Goal: Task Accomplishment & Management: Complete application form

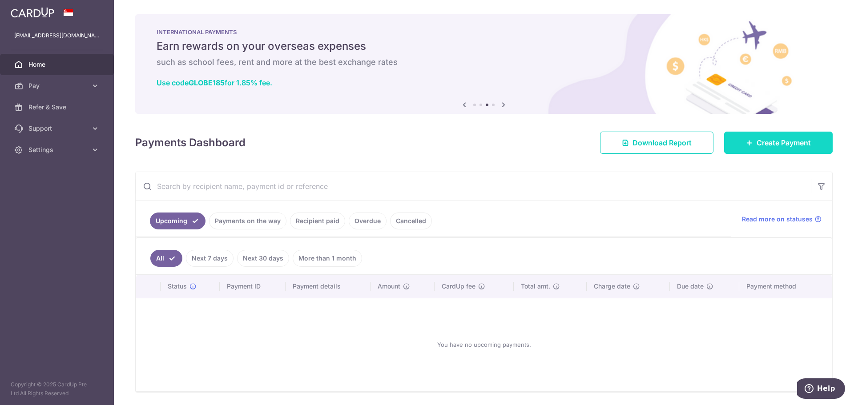
click at [782, 141] on span "Create Payment" at bounding box center [783, 142] width 54 height 11
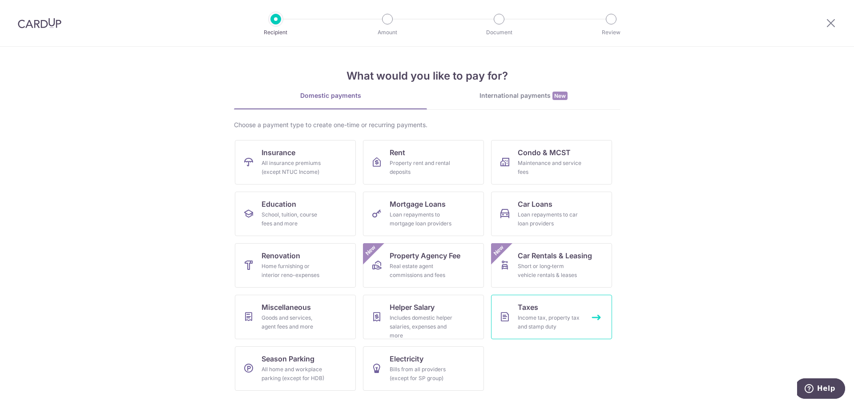
click at [555, 296] on link "Taxes Income tax, property tax and stamp duty" at bounding box center [551, 317] width 121 height 44
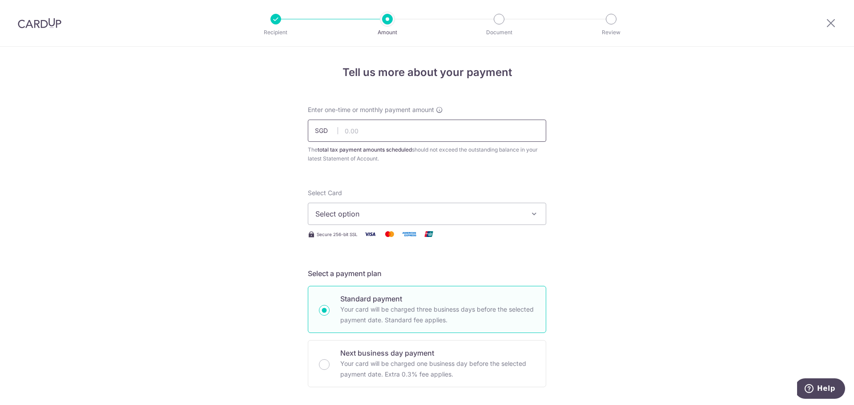
click at [412, 141] on input "text" at bounding box center [427, 131] width 238 height 22
type input "1,351.70"
click at [452, 216] on span "Select option" at bounding box center [418, 214] width 207 height 11
drag, startPoint x: 362, startPoint y: 274, endPoint x: 574, endPoint y: 185, distance: 230.3
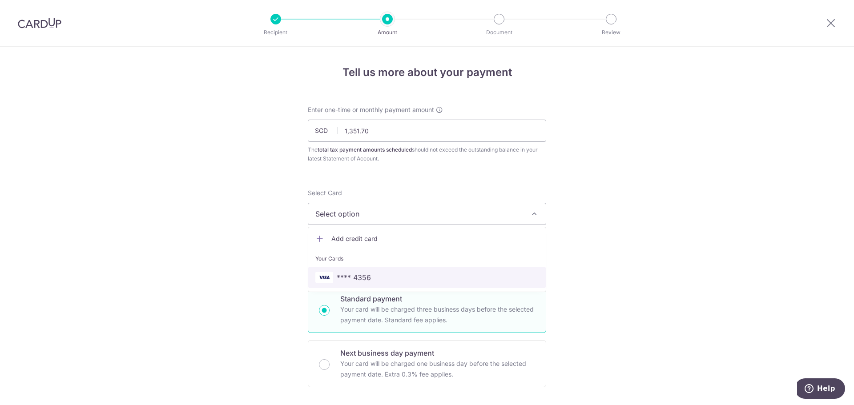
click at [362, 274] on span "**** 4356" at bounding box center [354, 277] width 34 height 11
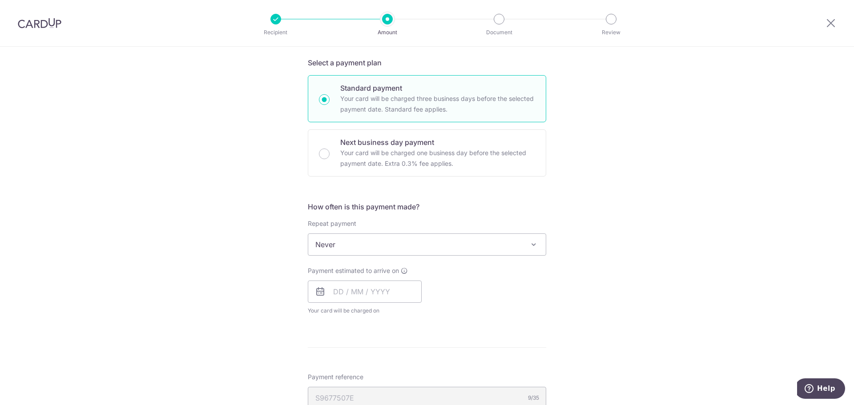
scroll to position [222, 0]
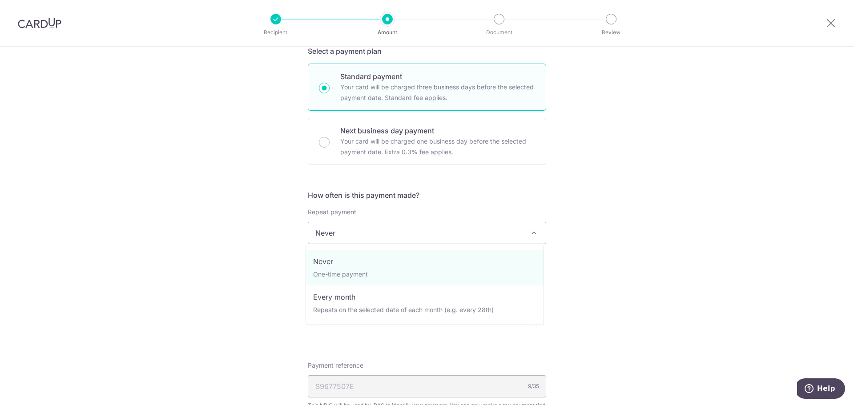
click at [362, 233] on span "Never" at bounding box center [426, 232] width 237 height 21
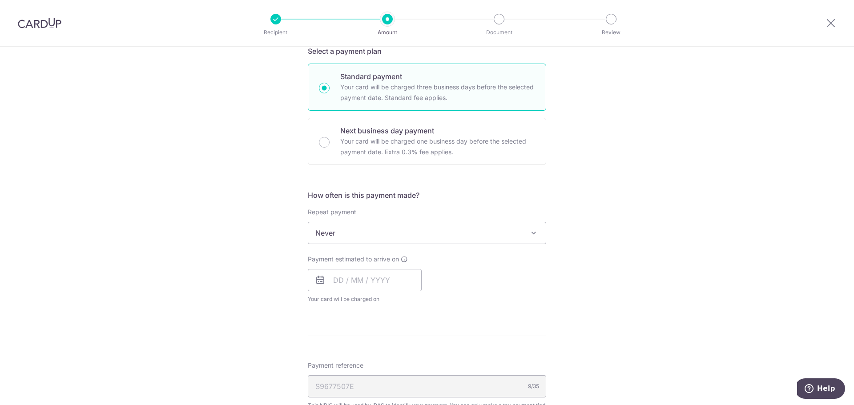
click at [362, 233] on span "Never" at bounding box center [426, 232] width 237 height 21
click at [388, 281] on input "text" at bounding box center [365, 280] width 114 height 22
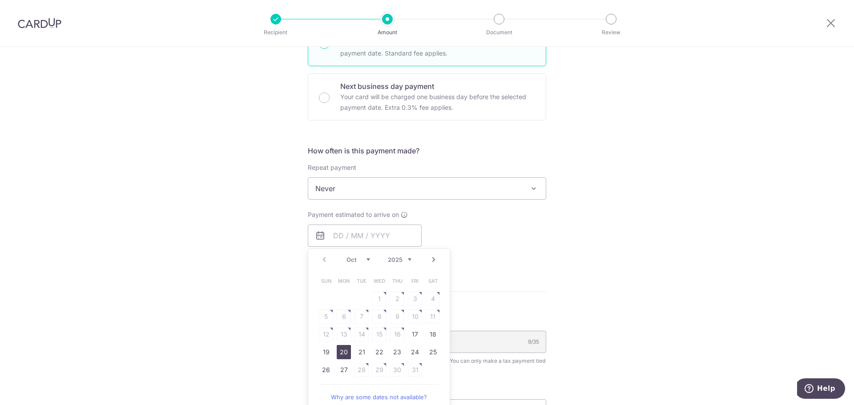
click at [345, 351] on link "20" at bounding box center [344, 352] width 14 height 14
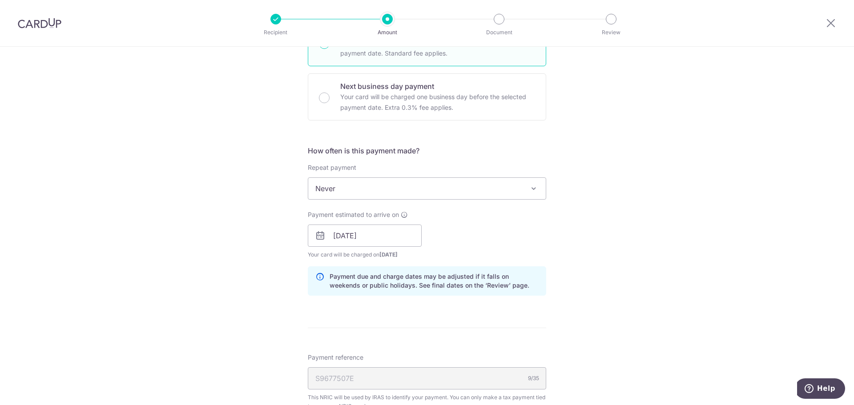
scroll to position [311, 0]
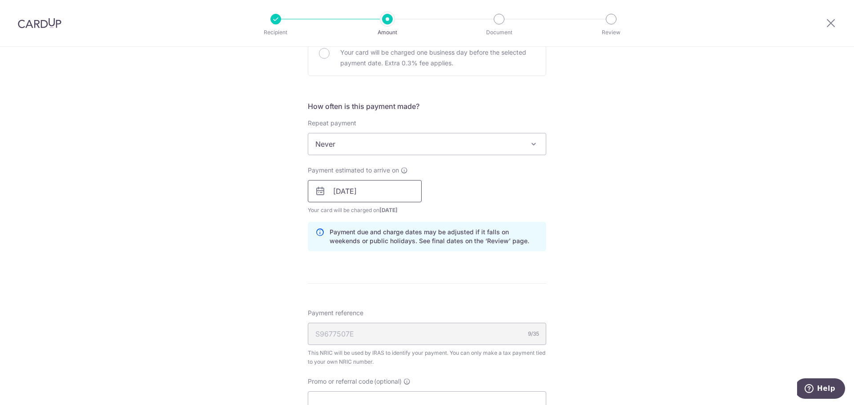
click at [377, 195] on input "20/10/2025" at bounding box center [365, 191] width 114 height 22
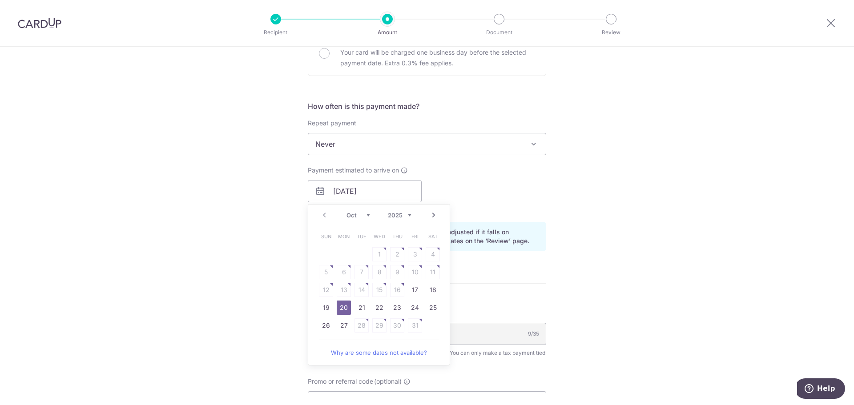
click at [417, 289] on link "17" at bounding box center [415, 290] width 14 height 14
type input "[DATE]"
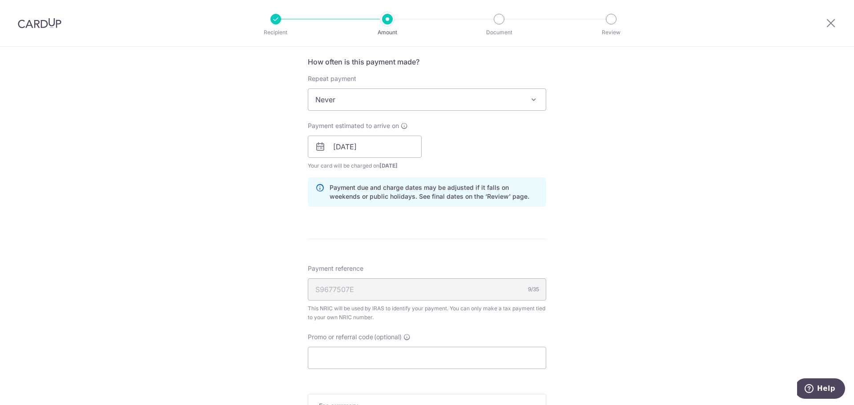
scroll to position [445, 0]
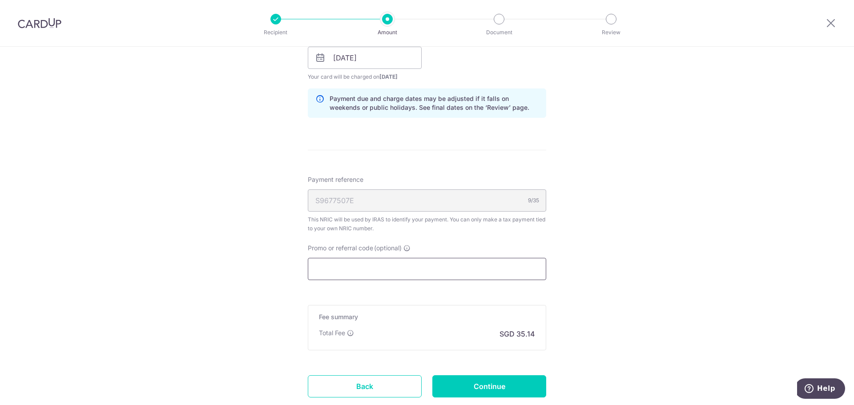
click at [364, 270] on input "Promo or referral code (optional)" at bounding box center [427, 269] width 238 height 22
paste input "VTAX25ONE"
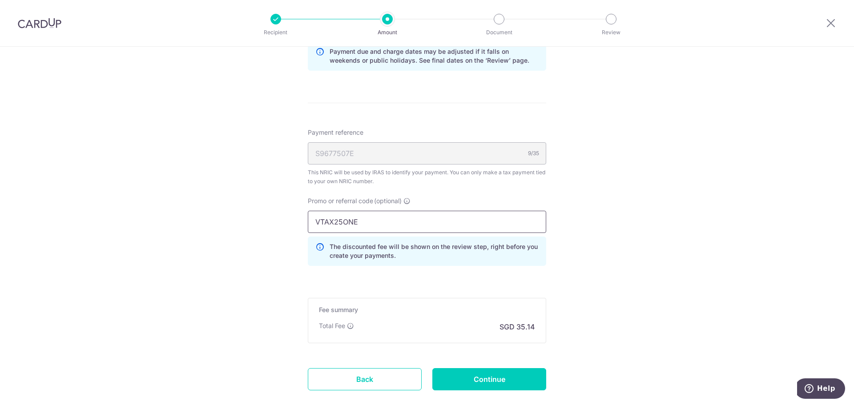
scroll to position [534, 0]
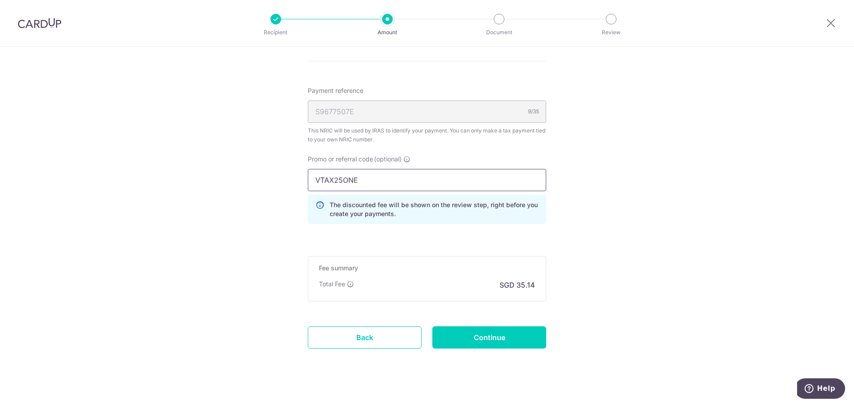
type input "VTAX25ONE"
click at [490, 339] on input "Continue" at bounding box center [489, 337] width 114 height 22
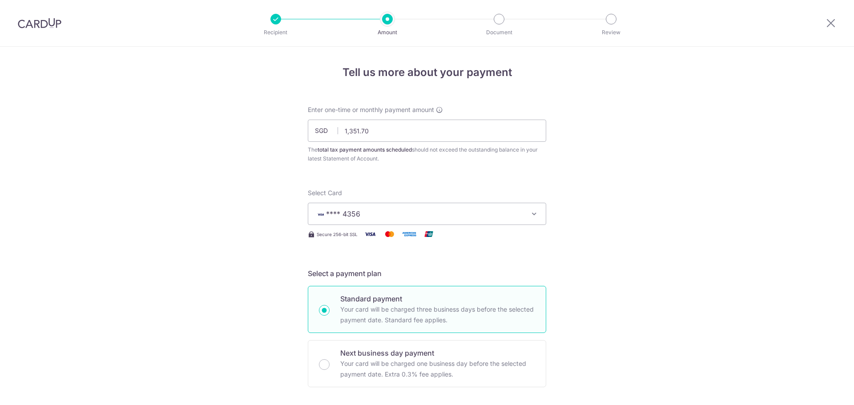
scroll to position [556, 0]
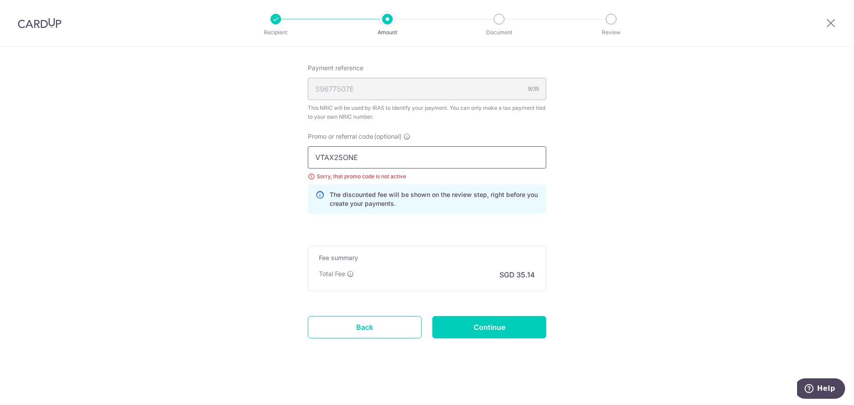
drag, startPoint x: 389, startPoint y: 157, endPoint x: 263, endPoint y: 164, distance: 126.0
paste input "R"
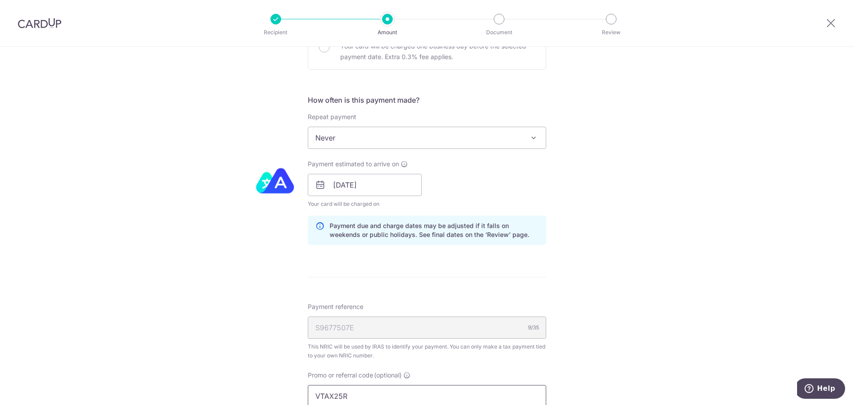
scroll to position [512, 0]
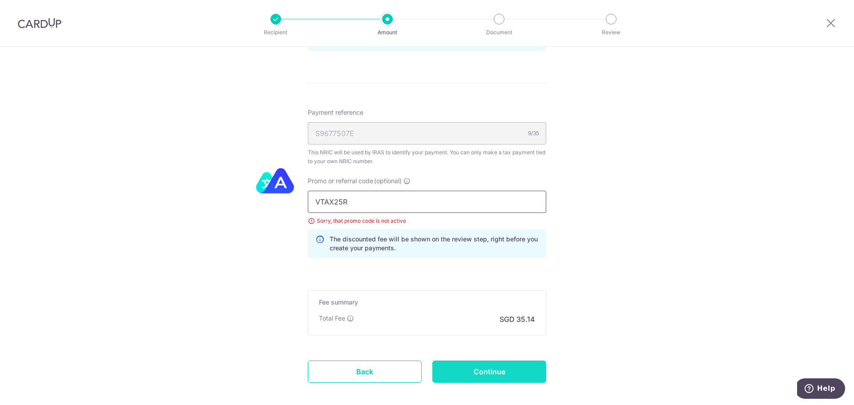
type input "VTAX25R"
click at [493, 365] on input "Continue" at bounding box center [489, 372] width 114 height 22
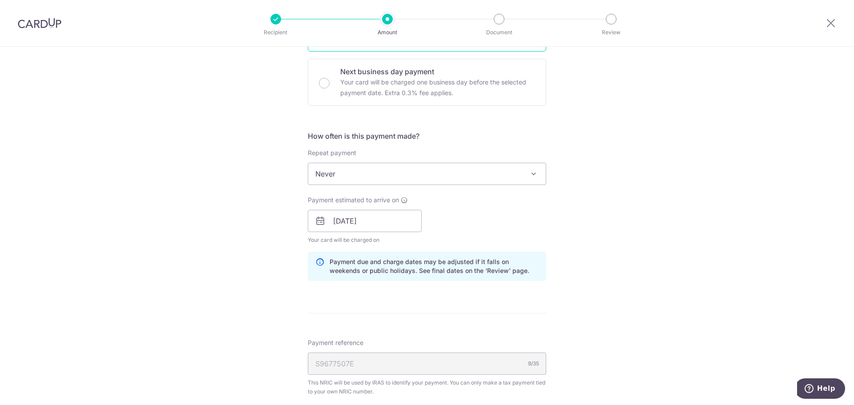
scroll to position [467, 0]
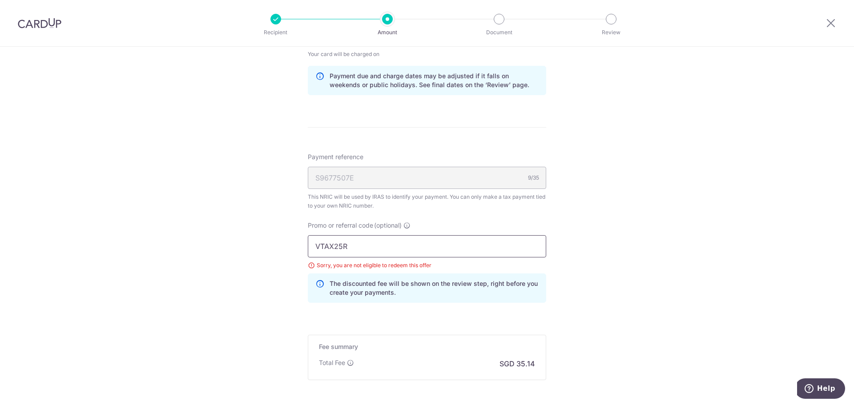
drag, startPoint x: 330, startPoint y: 242, endPoint x: 305, endPoint y: 239, distance: 25.0
click at [305, 239] on div "Promo or referral code (optional) VTAX25R Sorry, you are not eligible to redeem…" at bounding box center [426, 265] width 249 height 89
paste input "ONE"
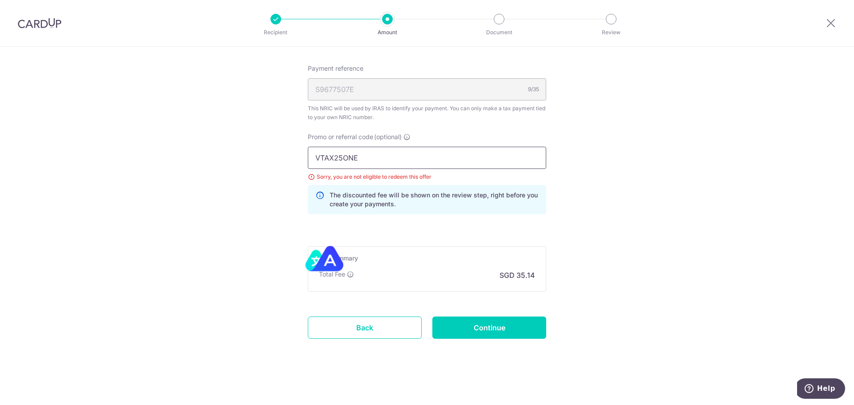
scroll to position [556, 0]
type input "VTAX25ONE"
click at [488, 321] on input "Continue" at bounding box center [489, 327] width 114 height 22
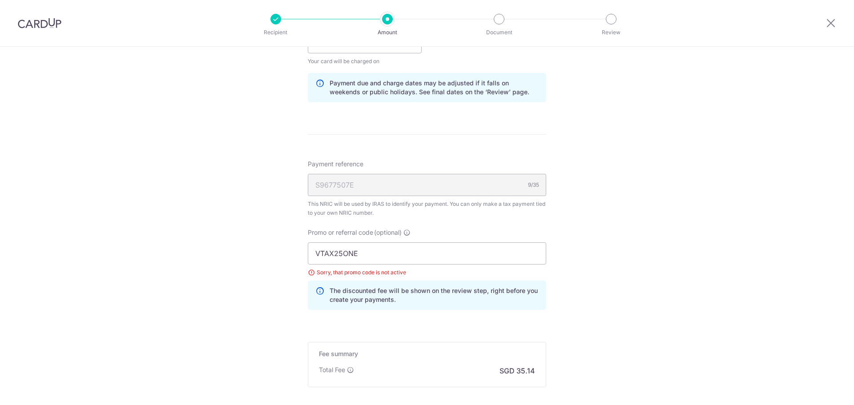
scroll to position [334, 0]
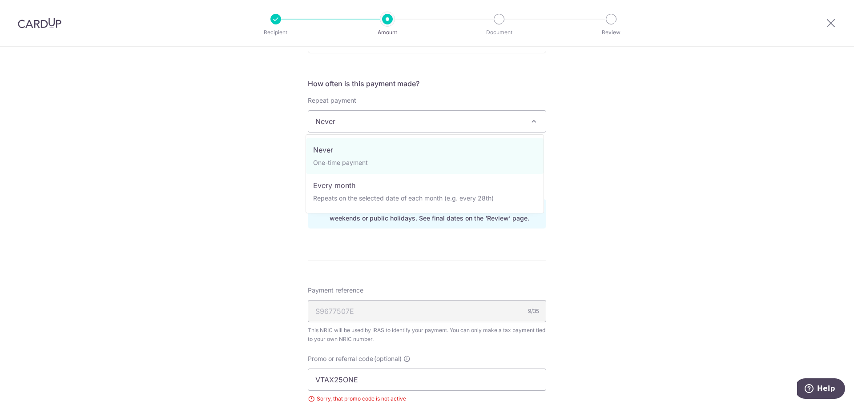
click at [393, 119] on span "Never" at bounding box center [426, 121] width 237 height 21
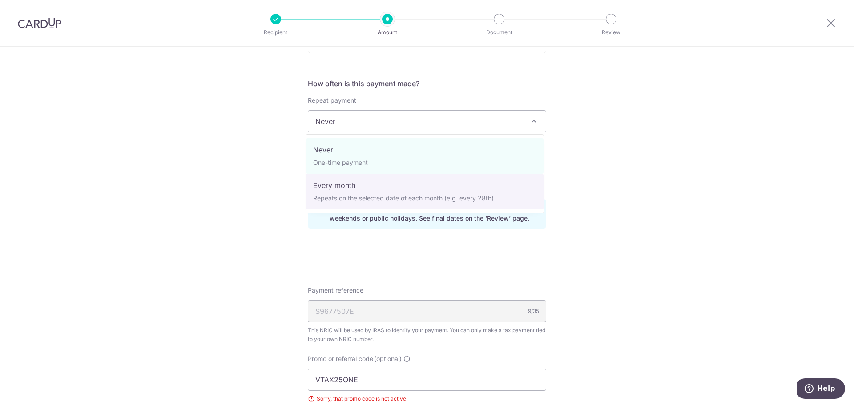
select select "3"
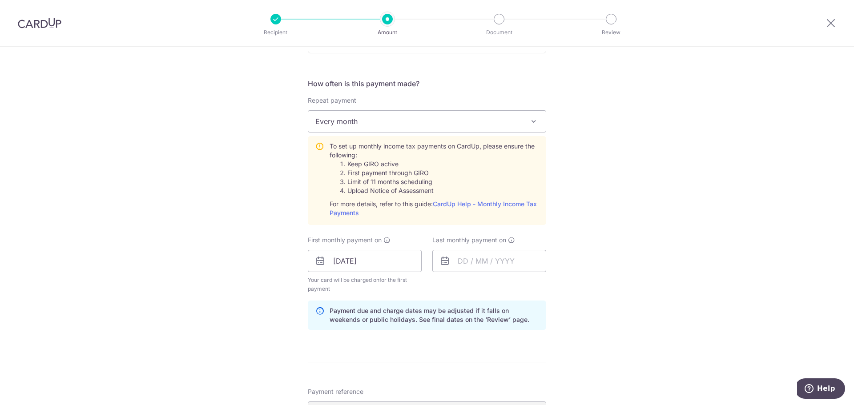
click at [360, 120] on span "Every month" at bounding box center [426, 121] width 237 height 21
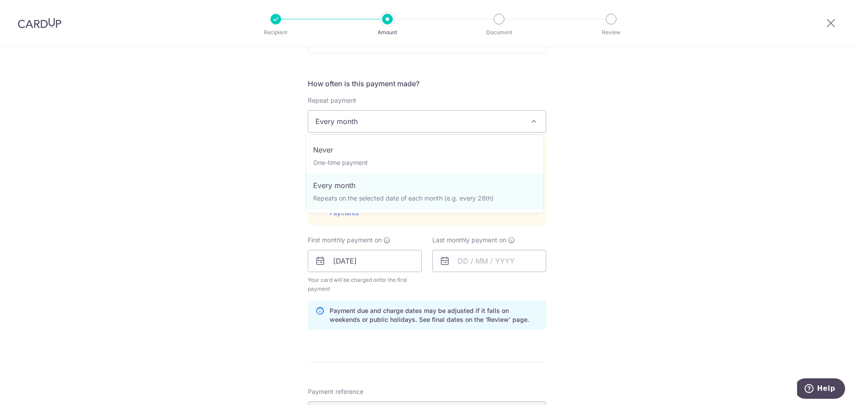
click at [626, 165] on div "Tell us more about your payment Enter one-time or monthly payment amount SGD 1,…" at bounding box center [427, 221] width 854 height 1016
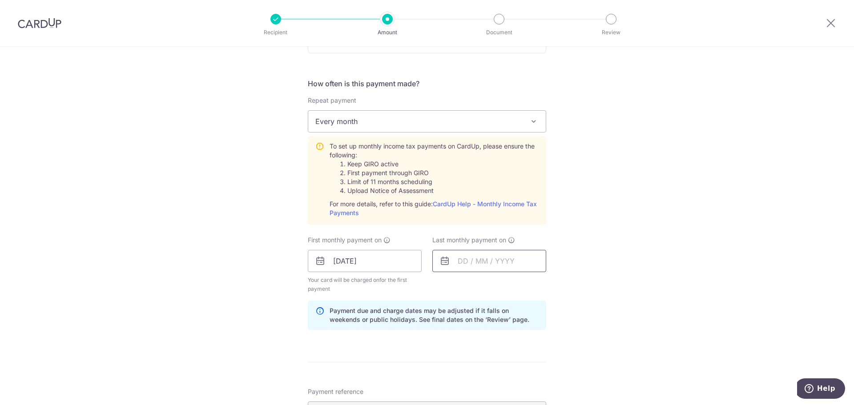
click at [472, 262] on input "text" at bounding box center [489, 261] width 114 height 22
click at [562, 287] on div "Prev Next Oct Nov Dec 2025 2026" at bounding box center [503, 284] width 141 height 21
click at [560, 286] on link "Next" at bounding box center [558, 285] width 11 height 11
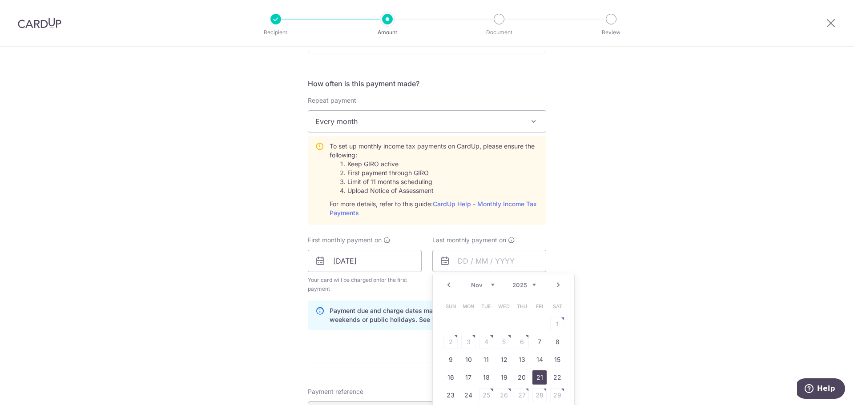
click at [538, 373] on link "21" at bounding box center [539, 377] width 14 height 14
type input "21/11/2025"
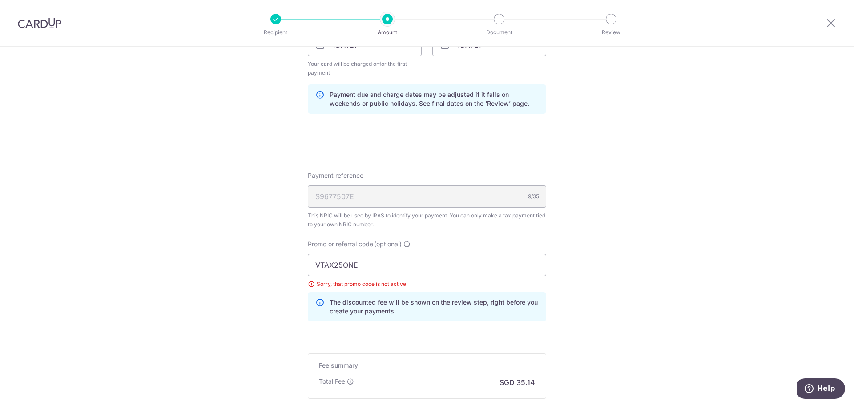
scroll to position [556, 0]
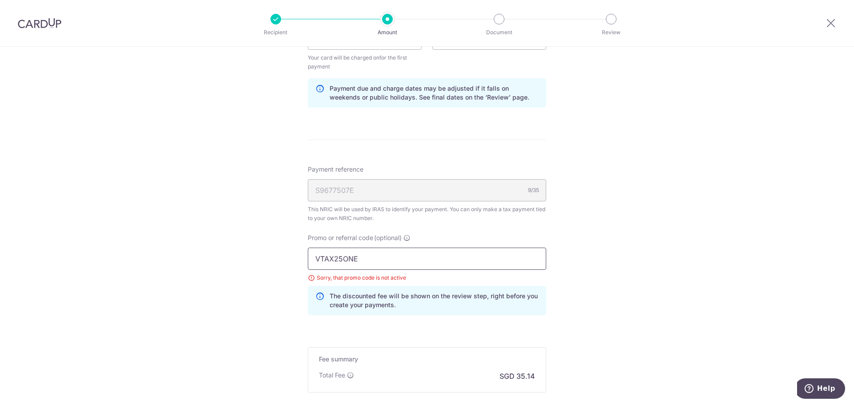
drag, startPoint x: 390, startPoint y: 260, endPoint x: 224, endPoint y: 259, distance: 165.8
paste input "R"
type input "VTAX25R"
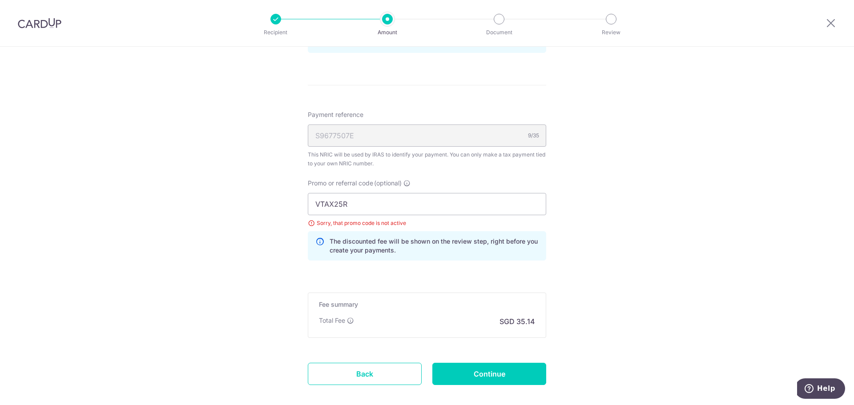
scroll to position [658, 0]
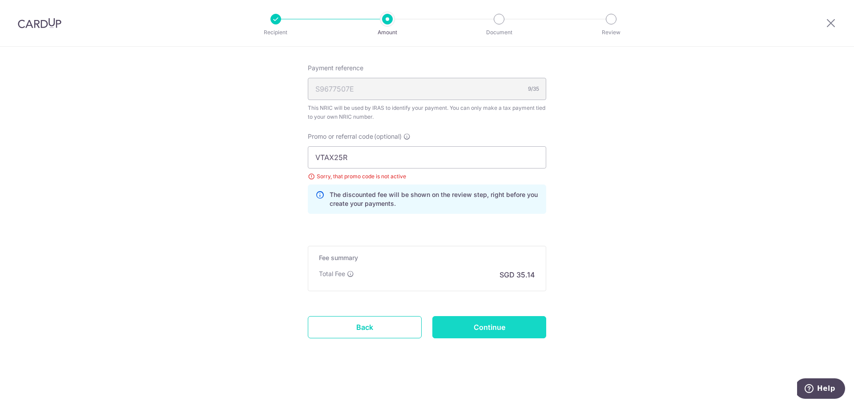
click at [532, 322] on input "Continue" at bounding box center [489, 327] width 114 height 22
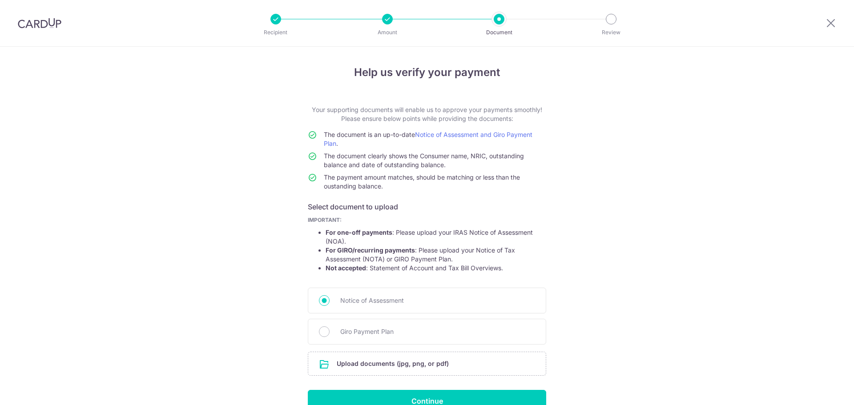
scroll to position [49, 0]
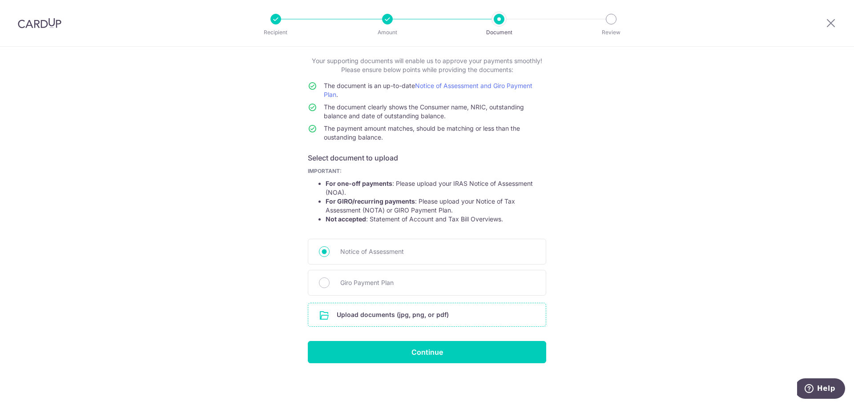
click at [388, 318] on input "file" at bounding box center [426, 314] width 237 height 23
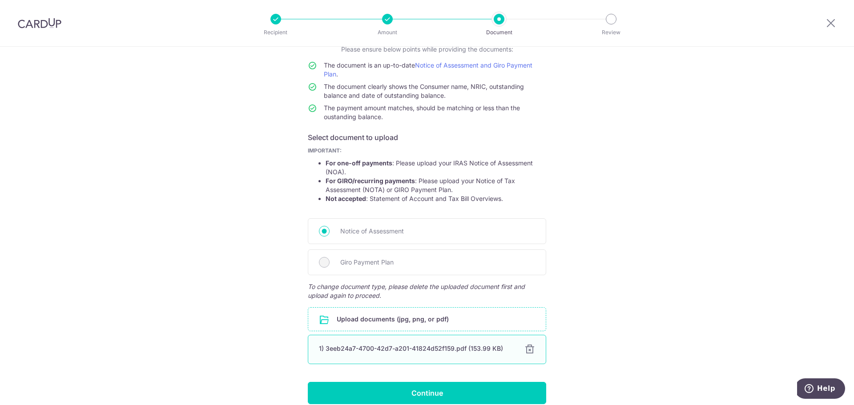
scroll to position [87, 0]
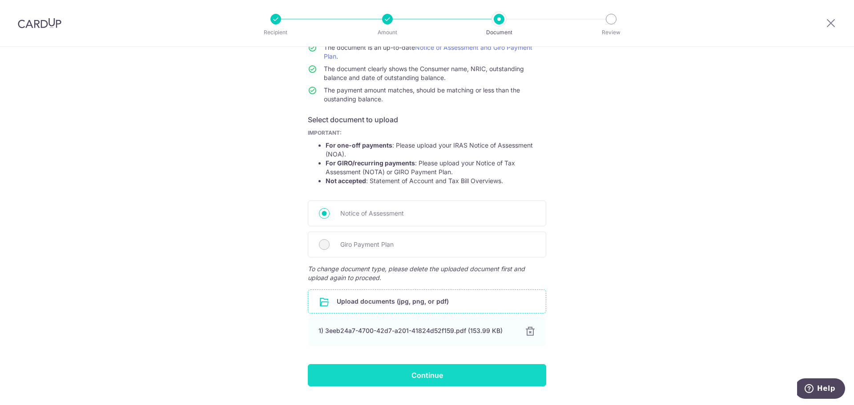
click at [434, 373] on input "Continue" at bounding box center [427, 375] width 238 height 22
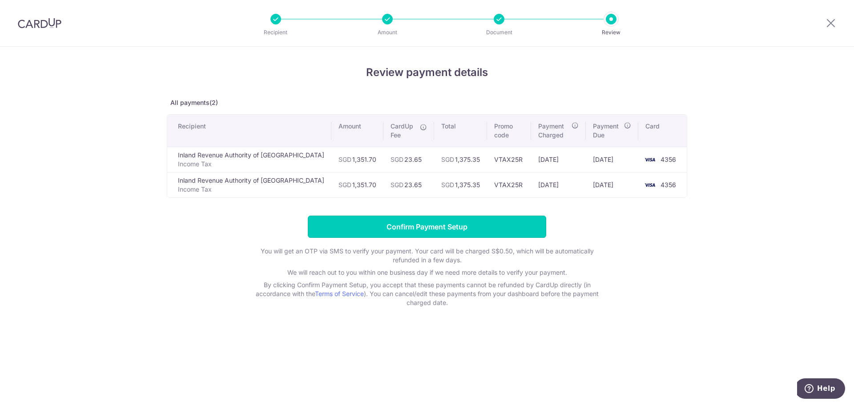
drag, startPoint x: 478, startPoint y: 226, endPoint x: 477, endPoint y: 155, distance: 70.7
click at [629, 213] on div "Review payment details All payments(2) Recipient Amount CardUp Fee Total Promo …" at bounding box center [427, 185] width 520 height 243
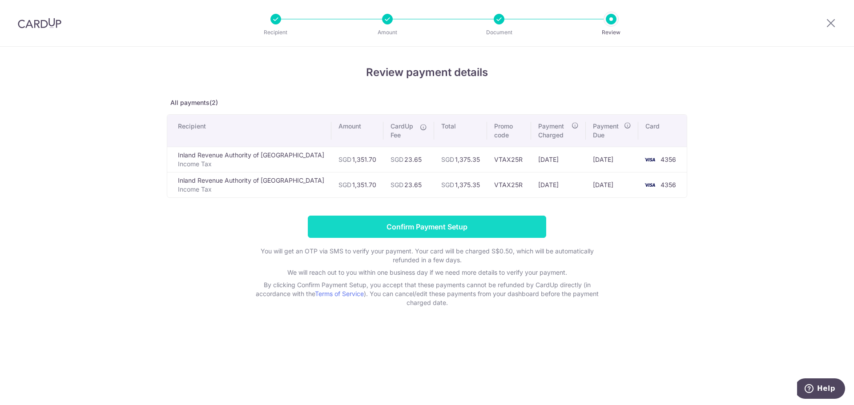
click at [420, 225] on input "Confirm Payment Setup" at bounding box center [427, 227] width 238 height 22
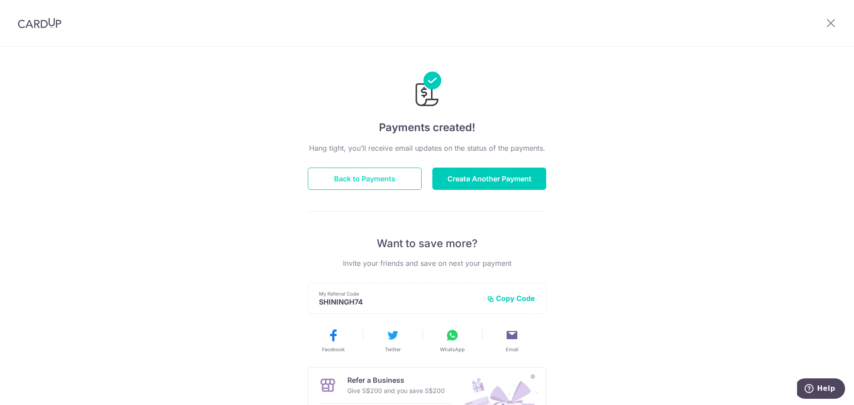
click at [397, 180] on button "Back to Payments" at bounding box center [365, 179] width 114 height 22
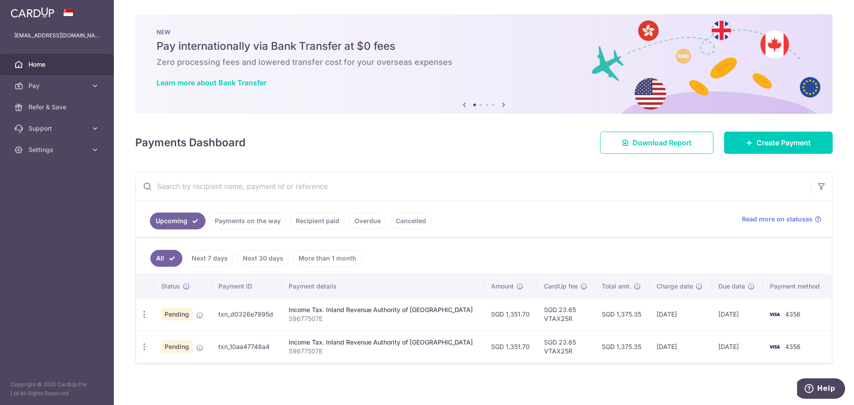
scroll to position [1, 0]
